Goal: Information Seeking & Learning: Learn about a topic

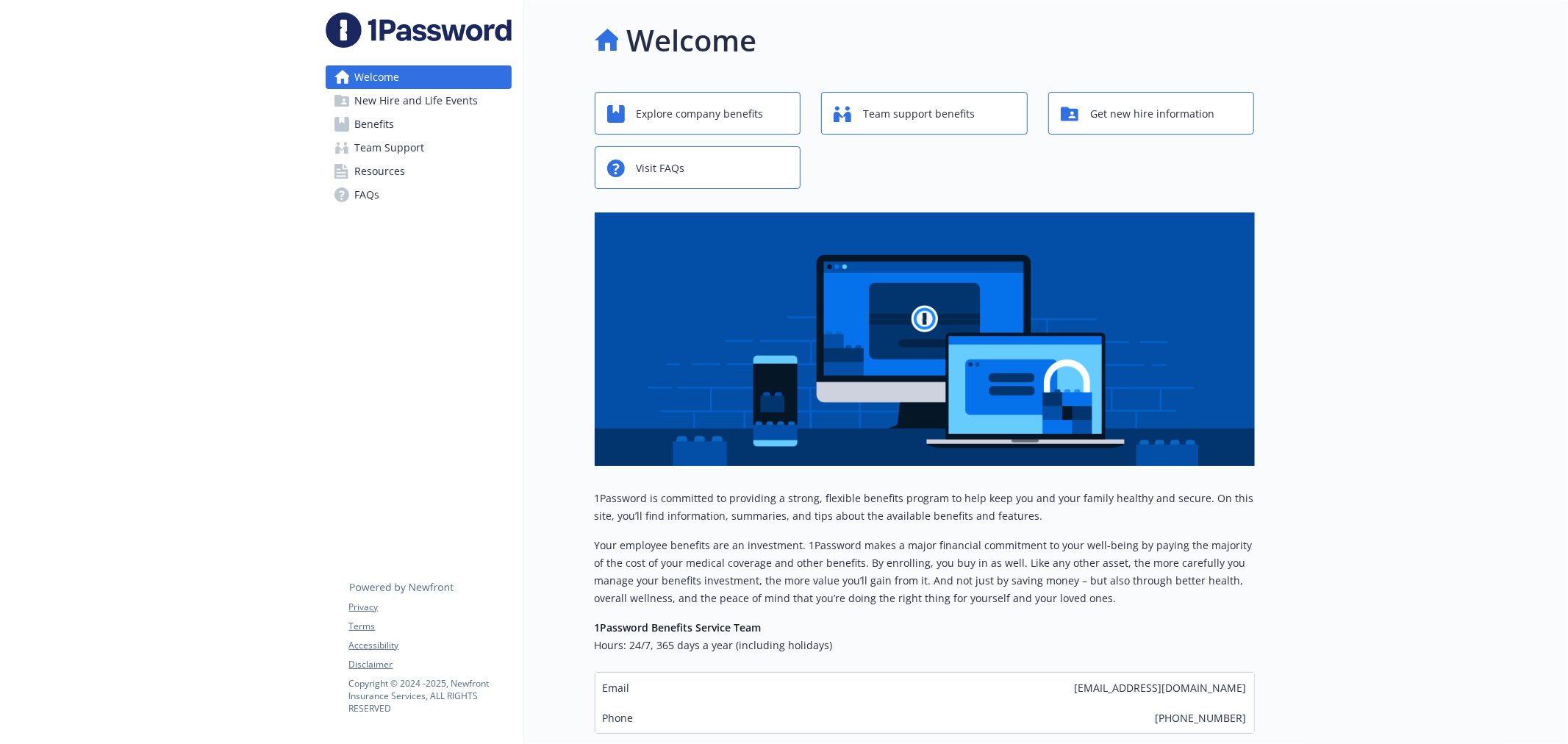
click at [388, 125] on span "Benefits" at bounding box center [374, 125] width 39 height 24
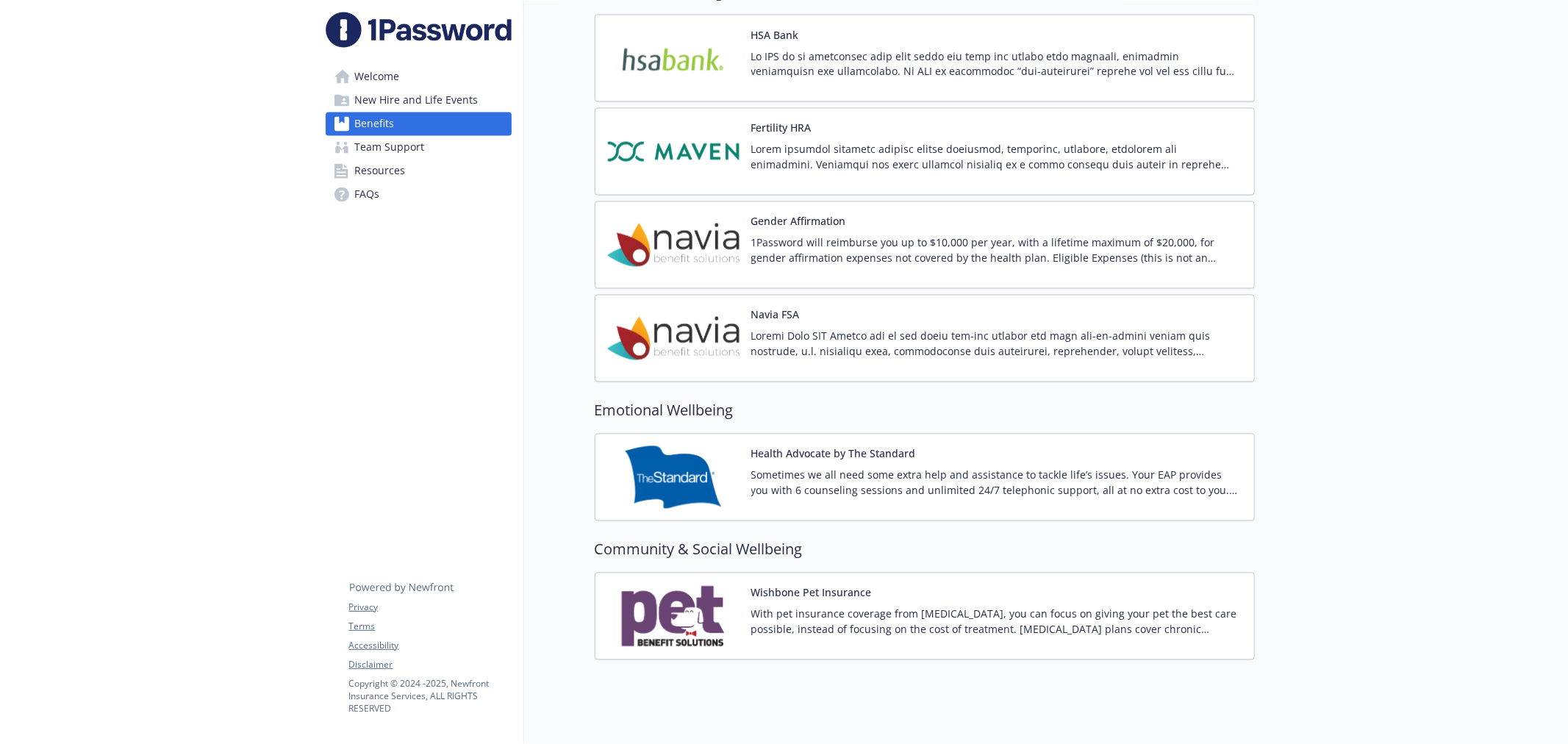
scroll to position [2324, 0]
